Goal: Task Accomplishment & Management: Use online tool/utility

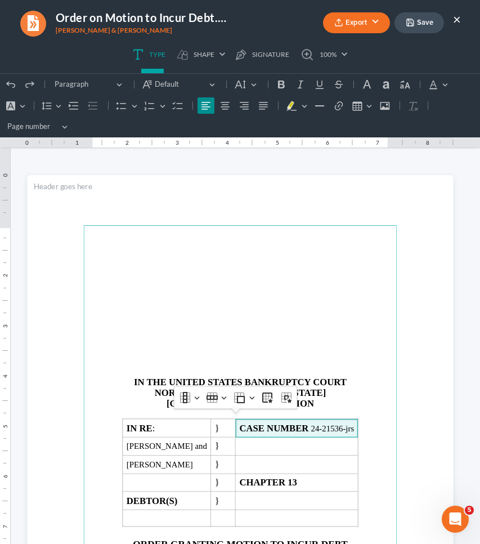
scroll to position [208, 0]
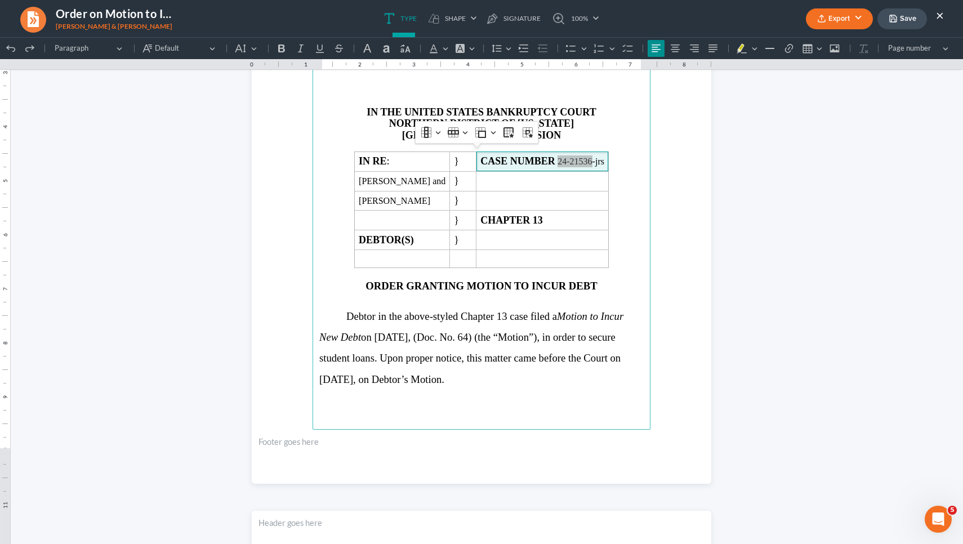
click at [480, 14] on button "×" at bounding box center [940, 15] width 8 height 14
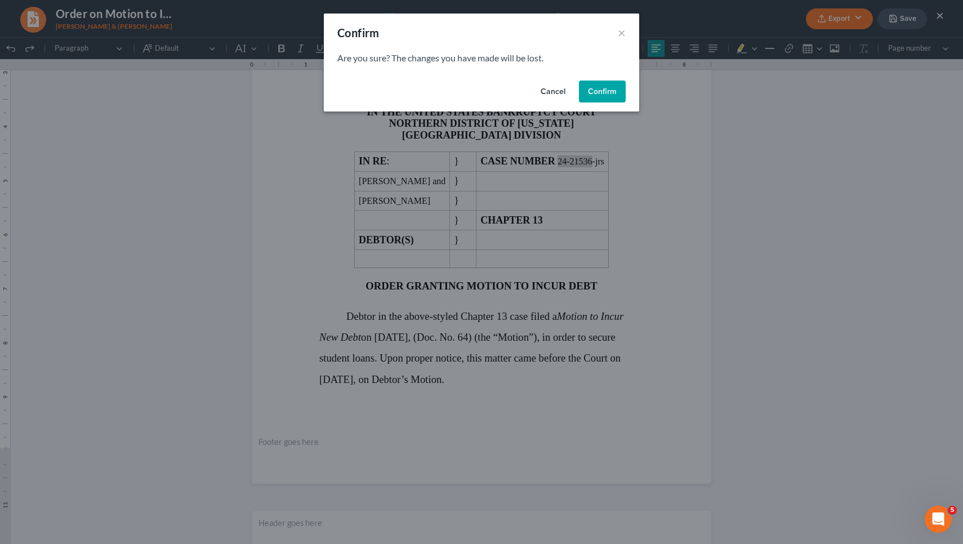
click at [480, 87] on button "Confirm" at bounding box center [602, 92] width 47 height 23
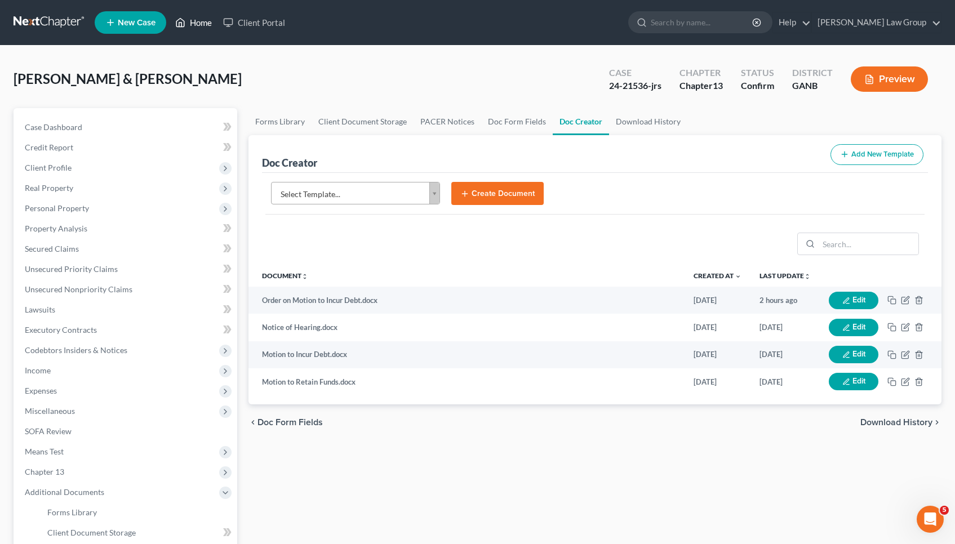
click at [213, 29] on link "Home" at bounding box center [194, 22] width 48 height 20
click at [208, 28] on link "Home" at bounding box center [194, 22] width 48 height 20
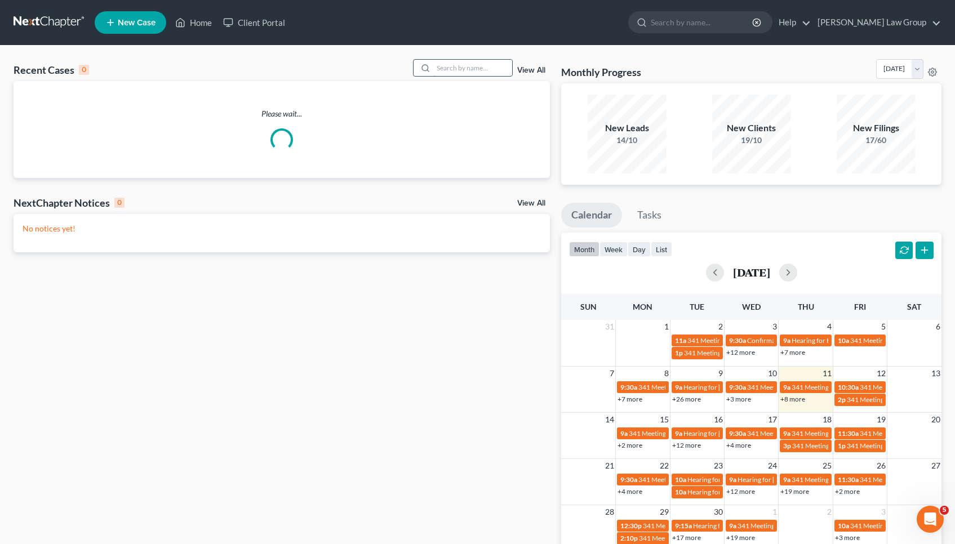
click at [478, 75] on input "search" at bounding box center [472, 68] width 79 height 16
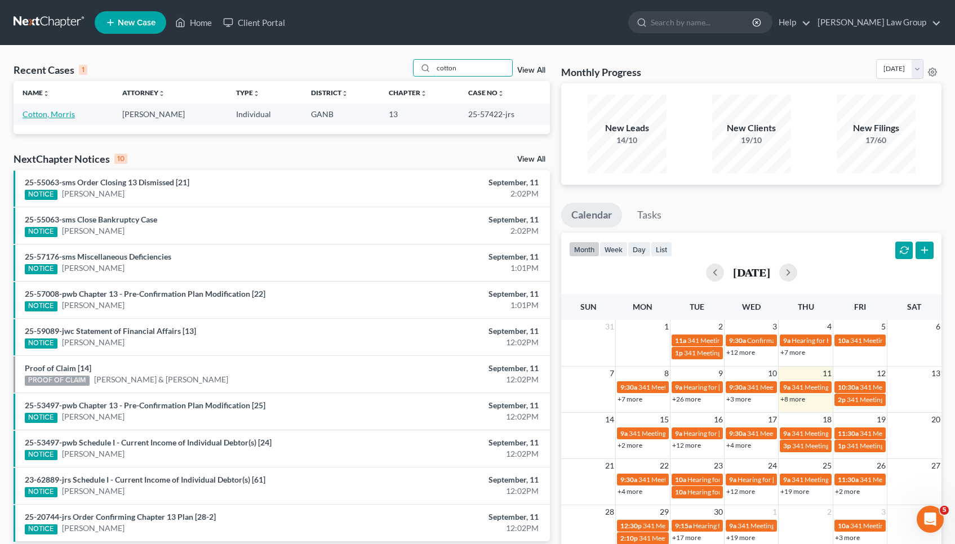
type input "cotton"
click at [48, 110] on link "Cotton, Morris" at bounding box center [49, 114] width 52 height 10
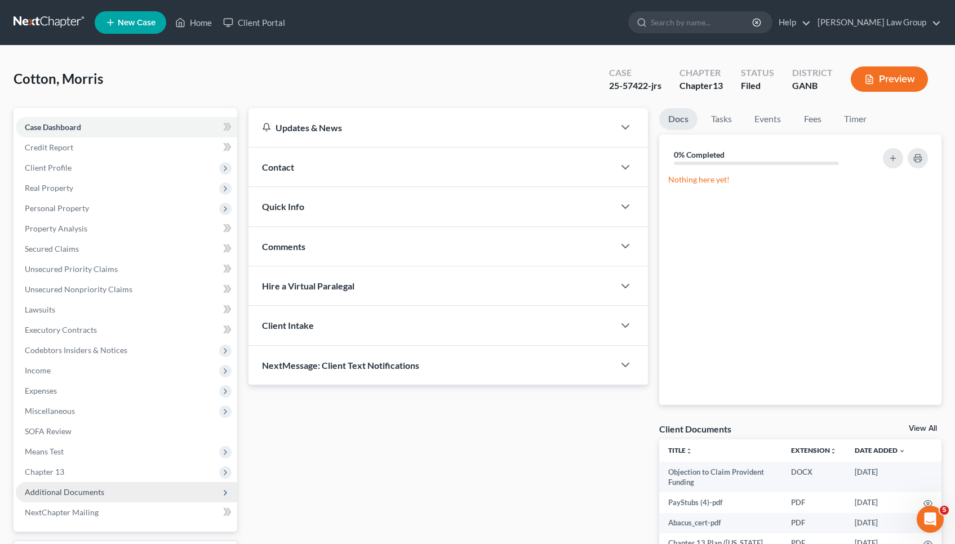
click at [78, 495] on span "Additional Documents" at bounding box center [64, 492] width 79 height 10
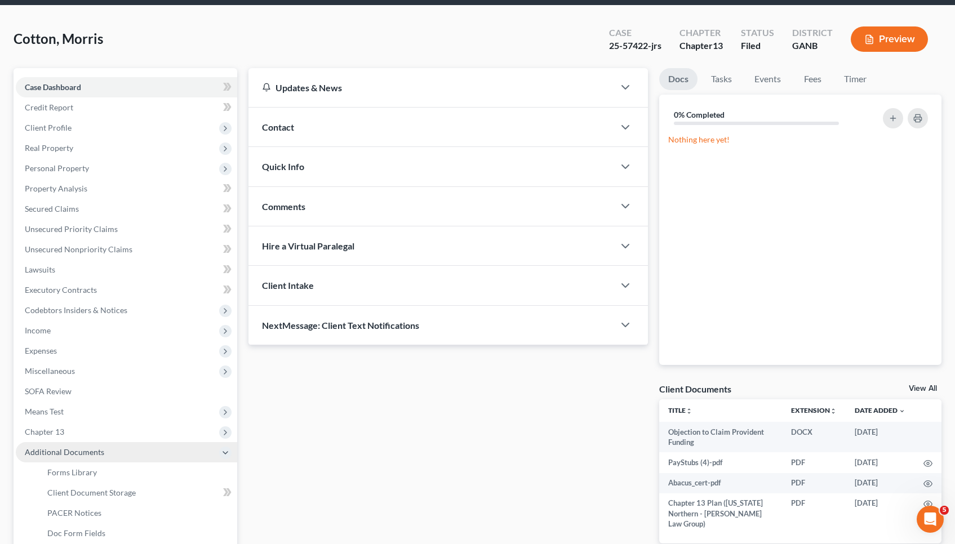
scroll to position [51, 0]
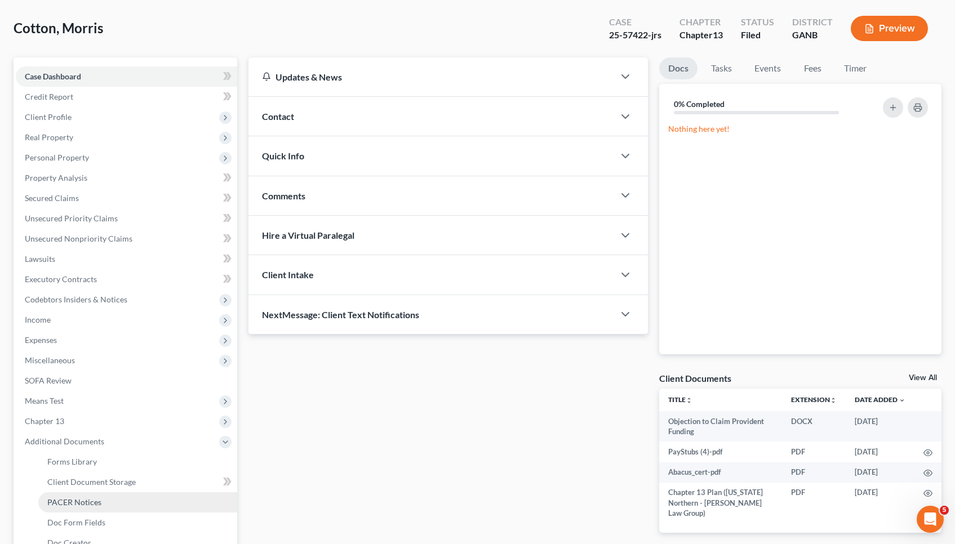
click at [78, 495] on link "PACER Notices" at bounding box center [137, 502] width 199 height 20
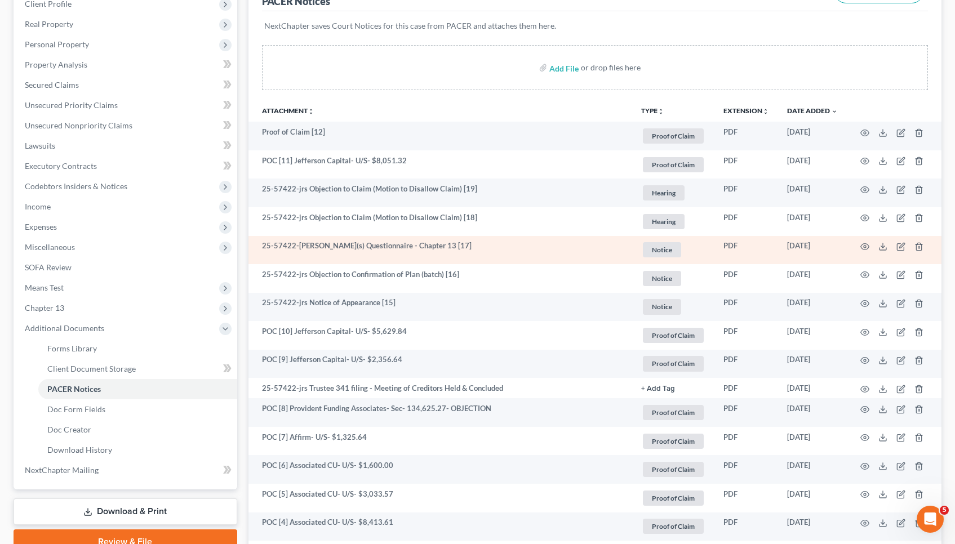
scroll to position [164, 0]
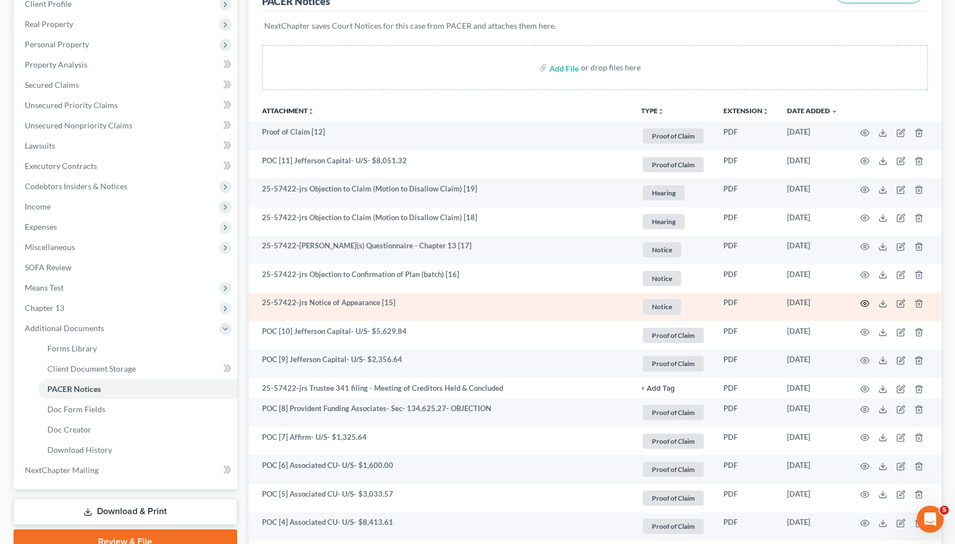
click at [480, 301] on icon "button" at bounding box center [864, 303] width 9 height 9
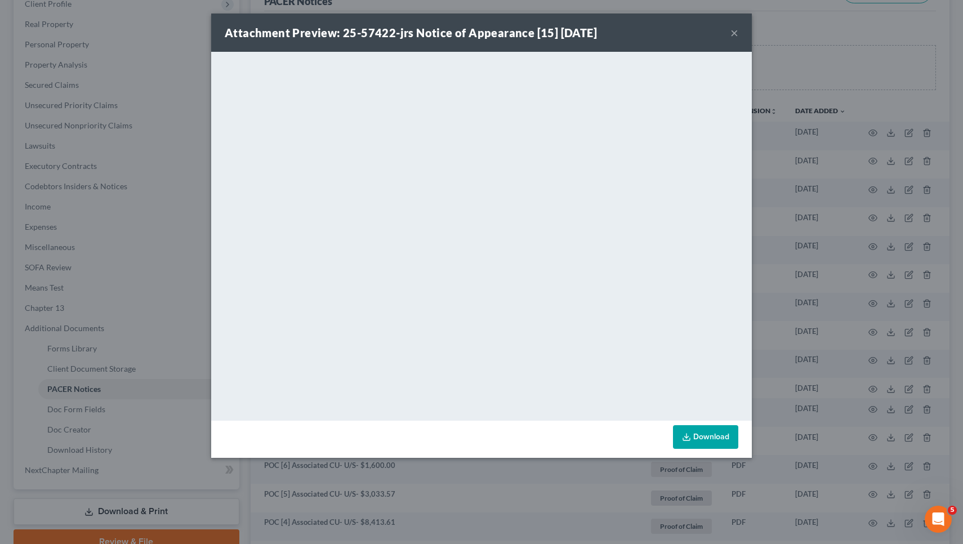
click at [480, 35] on div "Attachment Preview: 25-57422-jrs Notice of Appearance [15] [DATE] ×" at bounding box center [481, 33] width 541 height 38
click at [480, 35] on button "×" at bounding box center [735, 33] width 8 height 14
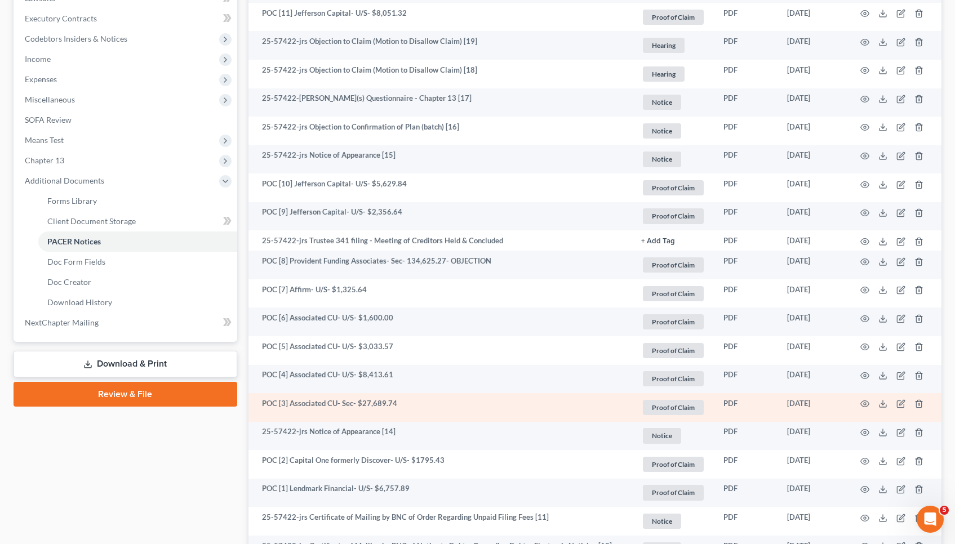
scroll to position [323, 0]
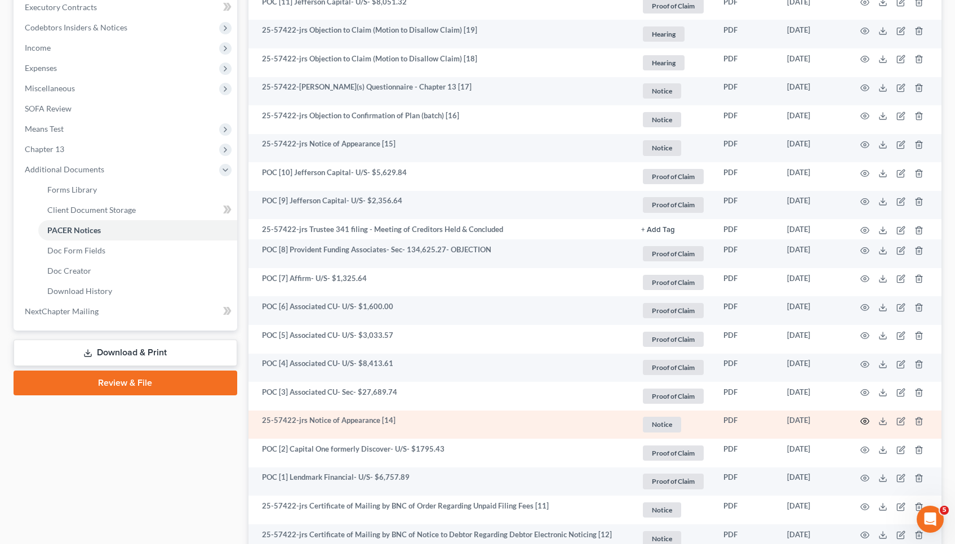
click at [480, 418] on icon "button" at bounding box center [864, 421] width 9 height 9
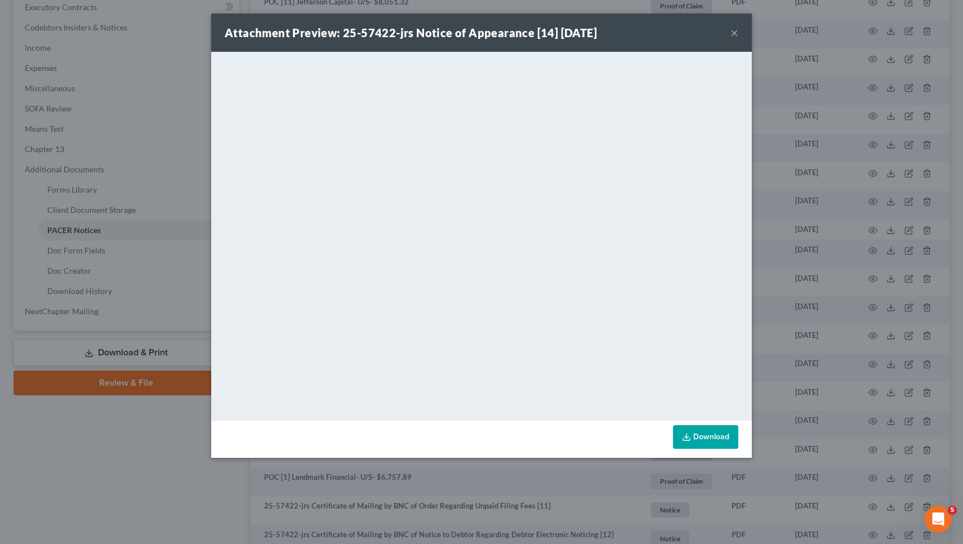
click at [480, 34] on button "×" at bounding box center [735, 33] width 8 height 14
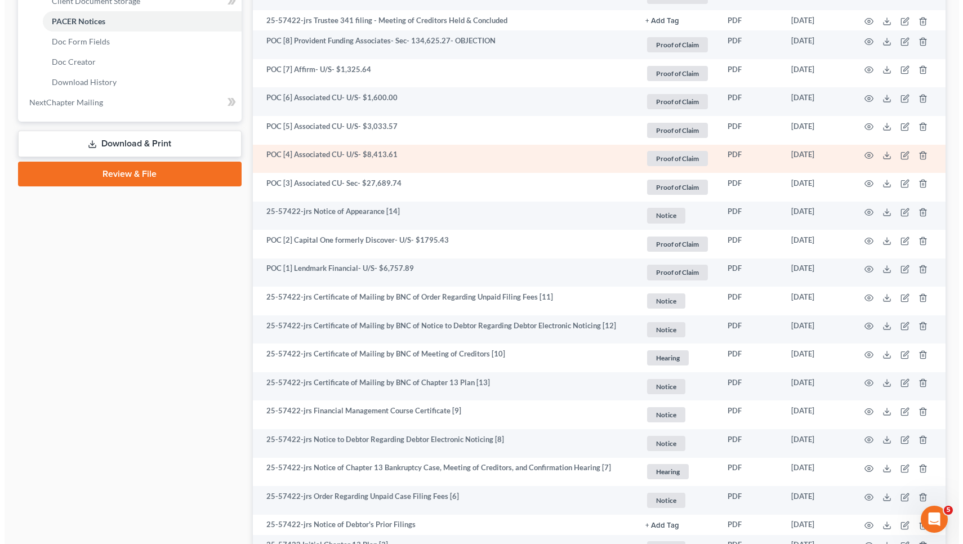
scroll to position [531, 0]
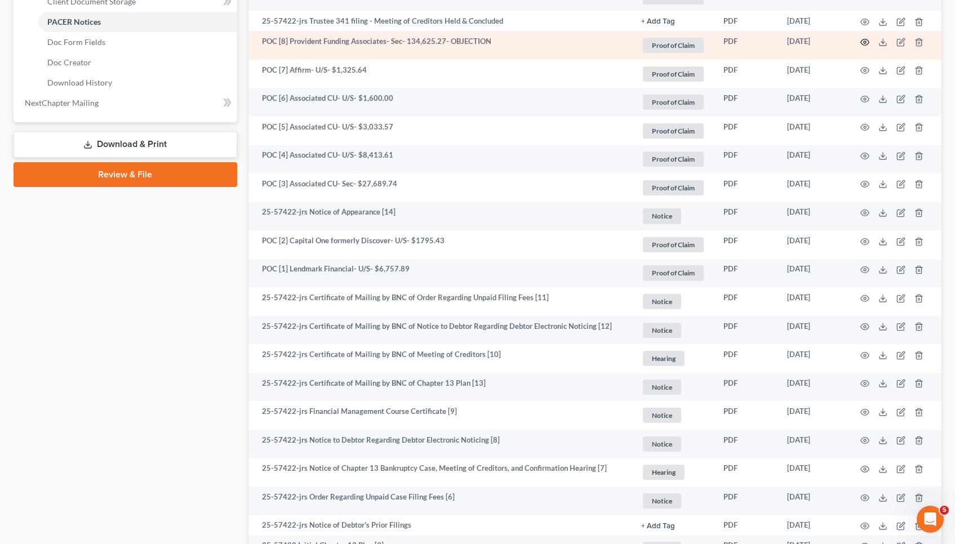
click at [480, 43] on icon "button" at bounding box center [864, 42] width 9 height 9
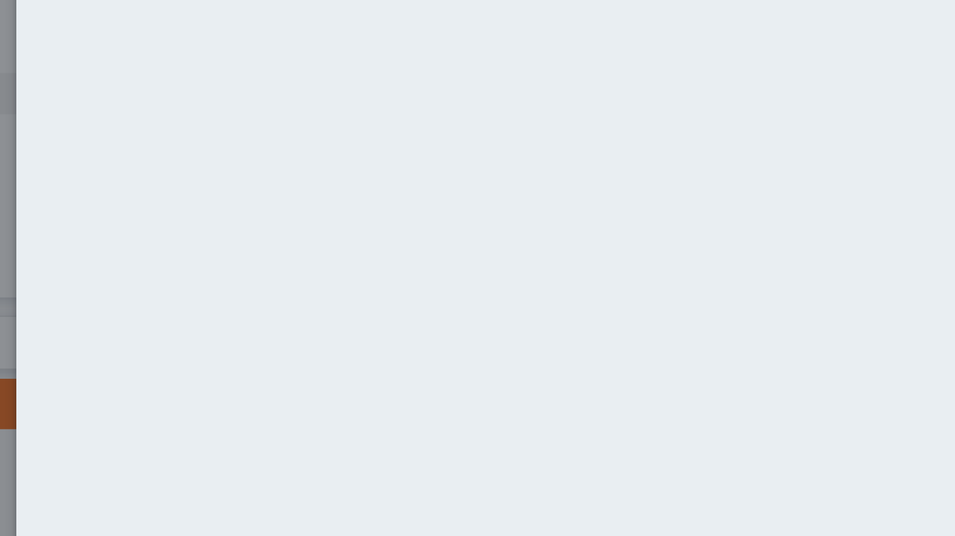
scroll to position [412, 0]
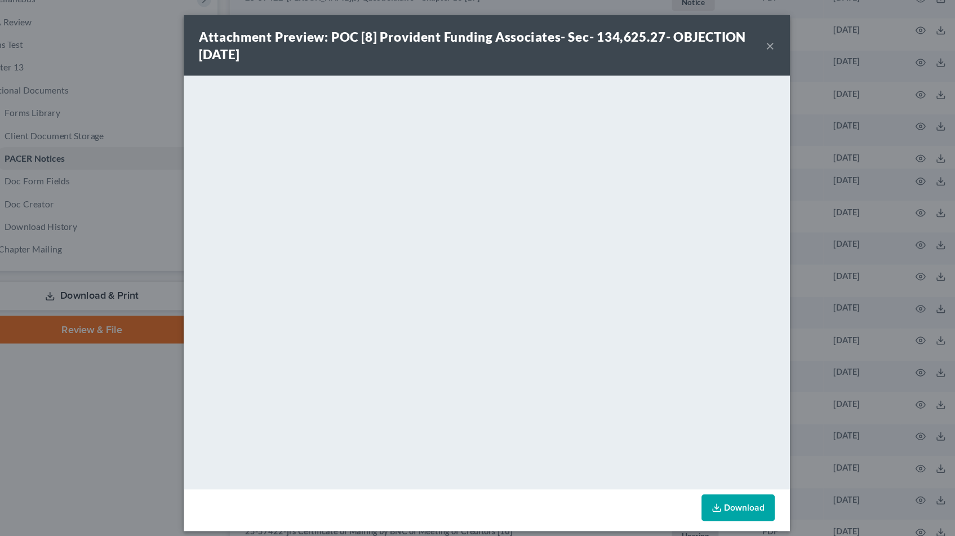
click at [480, 39] on button "×" at bounding box center [731, 41] width 8 height 14
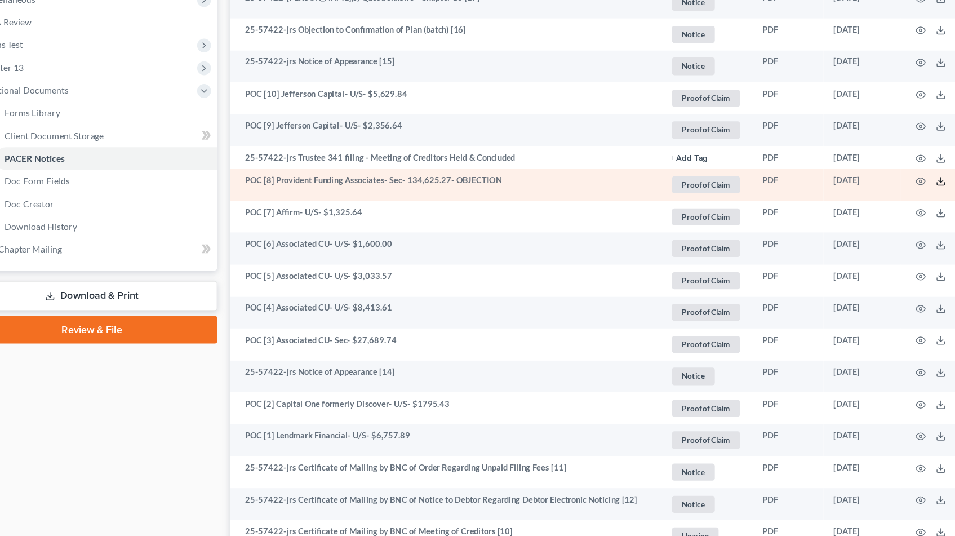
click at [480, 161] on polyline at bounding box center [883, 162] width 4 height 2
